Goal: Register for event/course

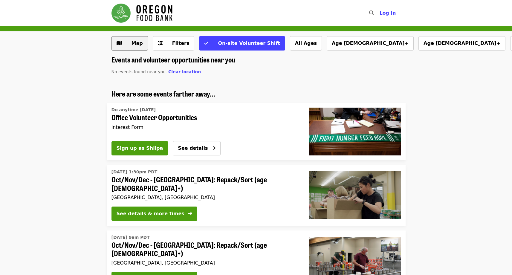
click at [129, 45] on span "Map" at bounding box center [134, 43] width 17 height 7
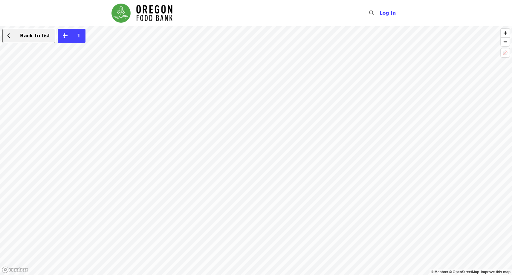
click at [16, 37] on span "Back to list" at bounding box center [32, 35] width 36 height 7
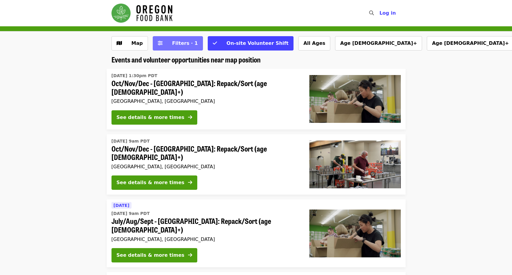
click at [180, 44] on span "Filters · 1" at bounding box center [185, 43] width 26 height 6
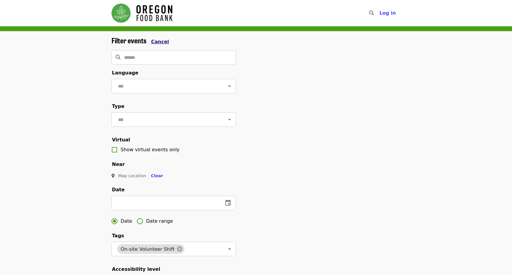
click at [160, 42] on span "Cancel" at bounding box center [160, 42] width 18 height 6
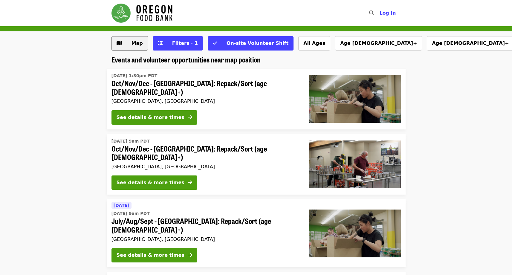
click at [140, 44] on span "Map" at bounding box center [137, 43] width 11 height 6
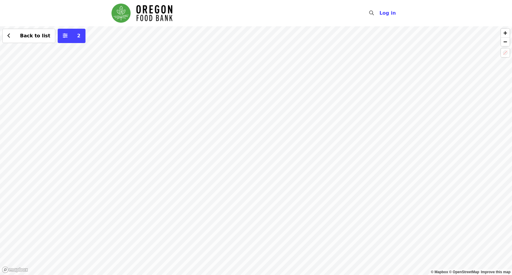
drag, startPoint x: 258, startPoint y: 120, endPoint x: 226, endPoint y: 223, distance: 108.1
click at [226, 223] on div "Back to list 2" at bounding box center [256, 150] width 512 height 249
drag, startPoint x: 196, startPoint y: 262, endPoint x: 280, endPoint y: 168, distance: 126.6
click at [280, 168] on div "Back to list 2" at bounding box center [256, 150] width 512 height 249
drag, startPoint x: 193, startPoint y: 186, endPoint x: 361, endPoint y: 60, distance: 209.7
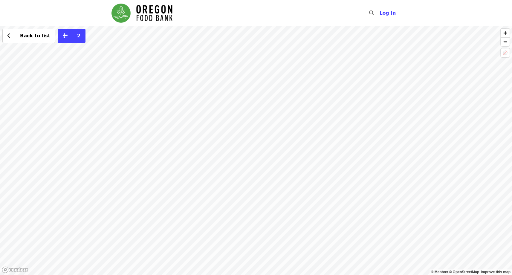
click at [361, 60] on div "Back to list 2" at bounding box center [256, 150] width 512 height 249
click at [255, 150] on div "Back to list 2" at bounding box center [256, 150] width 512 height 249
click at [247, 161] on span "See 2 actions at this location" at bounding box center [254, 161] width 78 height 6
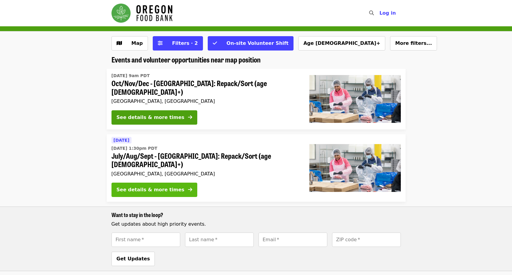
click at [153, 186] on div "See details & more times" at bounding box center [151, 189] width 68 height 7
click at [129, 186] on div "See details & more times" at bounding box center [151, 189] width 68 height 7
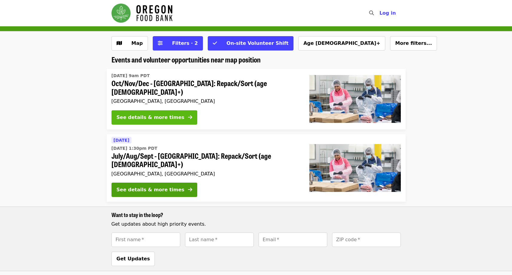
click at [163, 114] on div "See details & more times" at bounding box center [151, 117] width 68 height 7
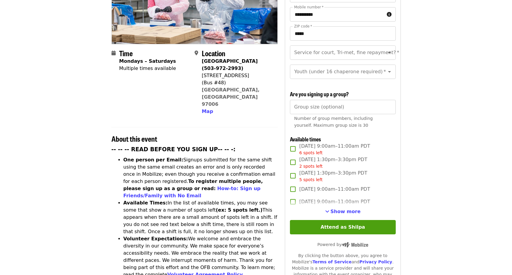
scroll to position [111, 0]
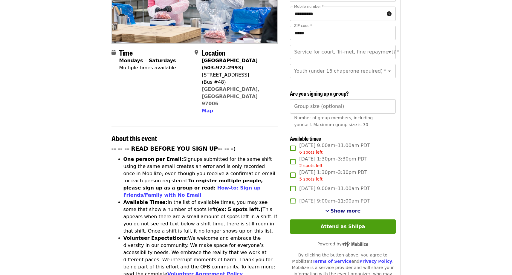
click at [344, 210] on span "Show more" at bounding box center [346, 211] width 30 height 6
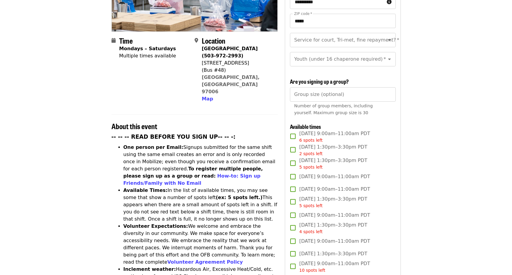
scroll to position [0, 0]
